Goal: Task Accomplishment & Management: Manage account settings

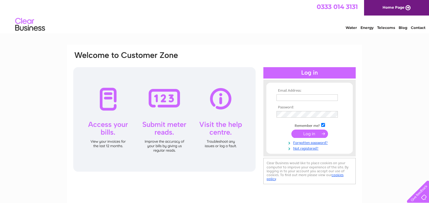
type input "moniquebates777@gmail.com"
click at [311, 131] on input "submit" at bounding box center [310, 133] width 37 height 8
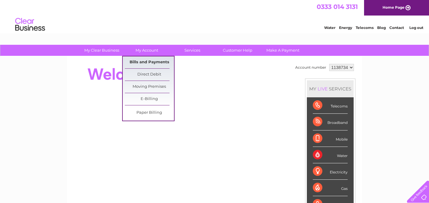
click at [136, 63] on link "Bills and Payments" at bounding box center [149, 62] width 49 height 12
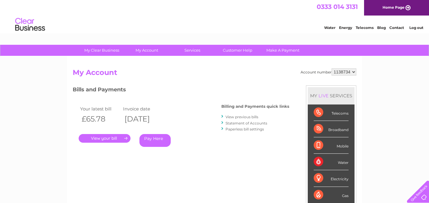
click at [114, 137] on link "." at bounding box center [105, 138] width 52 height 9
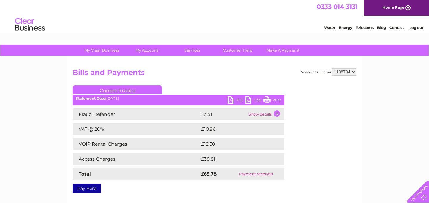
click at [235, 99] on link "PDF" at bounding box center [237, 100] width 18 height 9
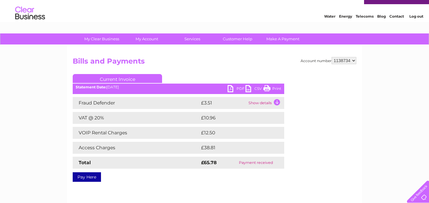
scroll to position [8, 0]
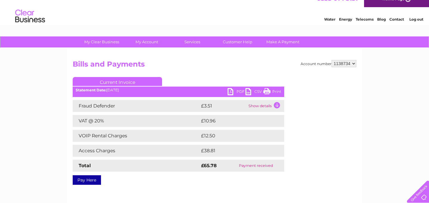
click at [416, 18] on link "Log out" at bounding box center [417, 19] width 14 height 4
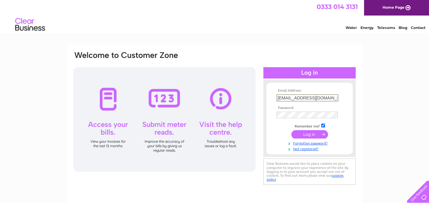
drag, startPoint x: 337, startPoint y: 97, endPoint x: 263, endPoint y: 97, distance: 73.9
click at [262, 97] on div "Email Address: [EMAIL_ADDRESS][DOMAIN_NAME] Password:" at bounding box center [215, 118] width 284 height 135
type input "[EMAIL_ADDRESS][DOMAIN_NAME]"
click at [310, 135] on input "submit" at bounding box center [310, 133] width 37 height 8
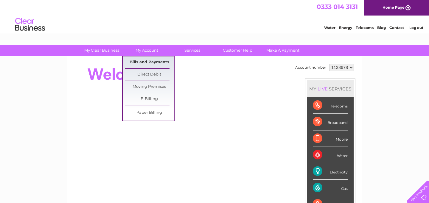
click at [144, 63] on link "Bills and Payments" at bounding box center [149, 62] width 49 height 12
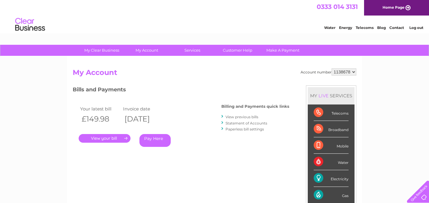
click at [110, 138] on link "." at bounding box center [105, 138] width 52 height 9
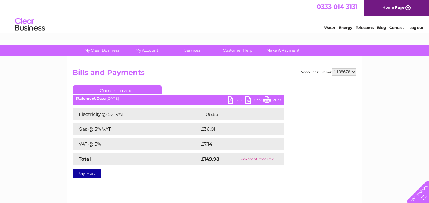
click at [235, 103] on link "PDF" at bounding box center [237, 100] width 18 height 9
click at [418, 27] on link "Log out" at bounding box center [417, 27] width 14 height 4
